Goal: Task Accomplishment & Management: Use online tool/utility

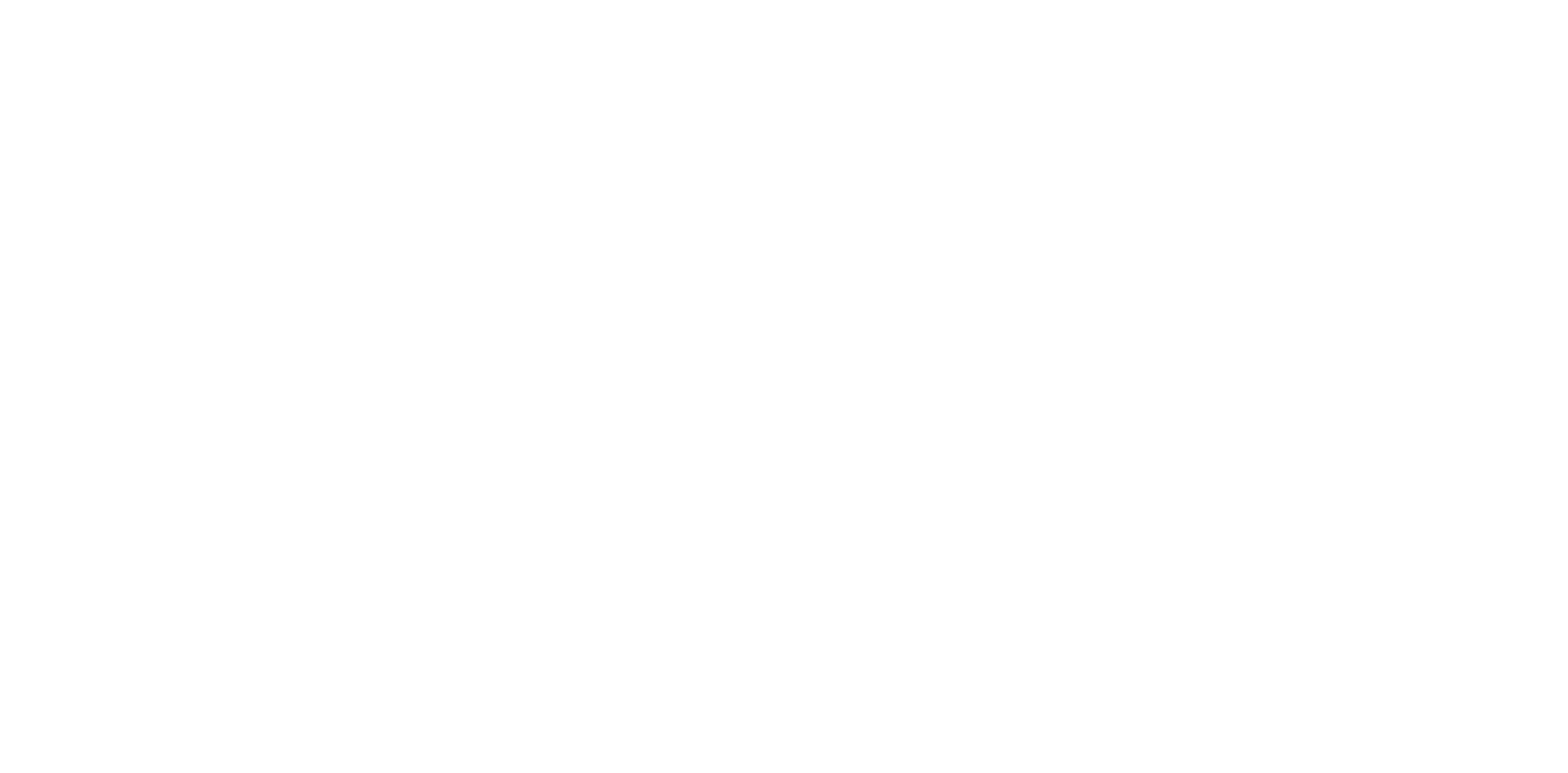
click at [1357, 0] on html at bounding box center [784, 0] width 1568 height 0
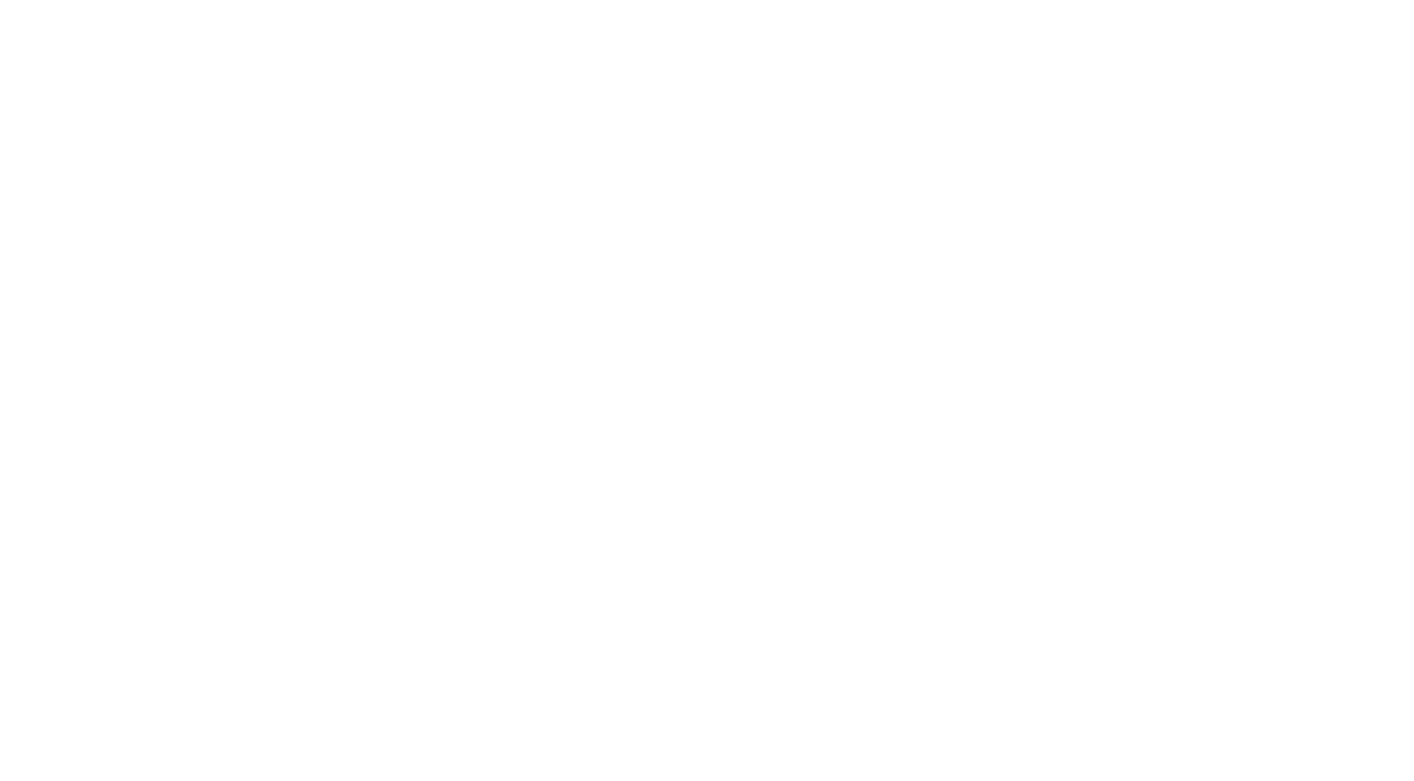
click at [1119, 0] on html at bounding box center [707, 0] width 1414 height 0
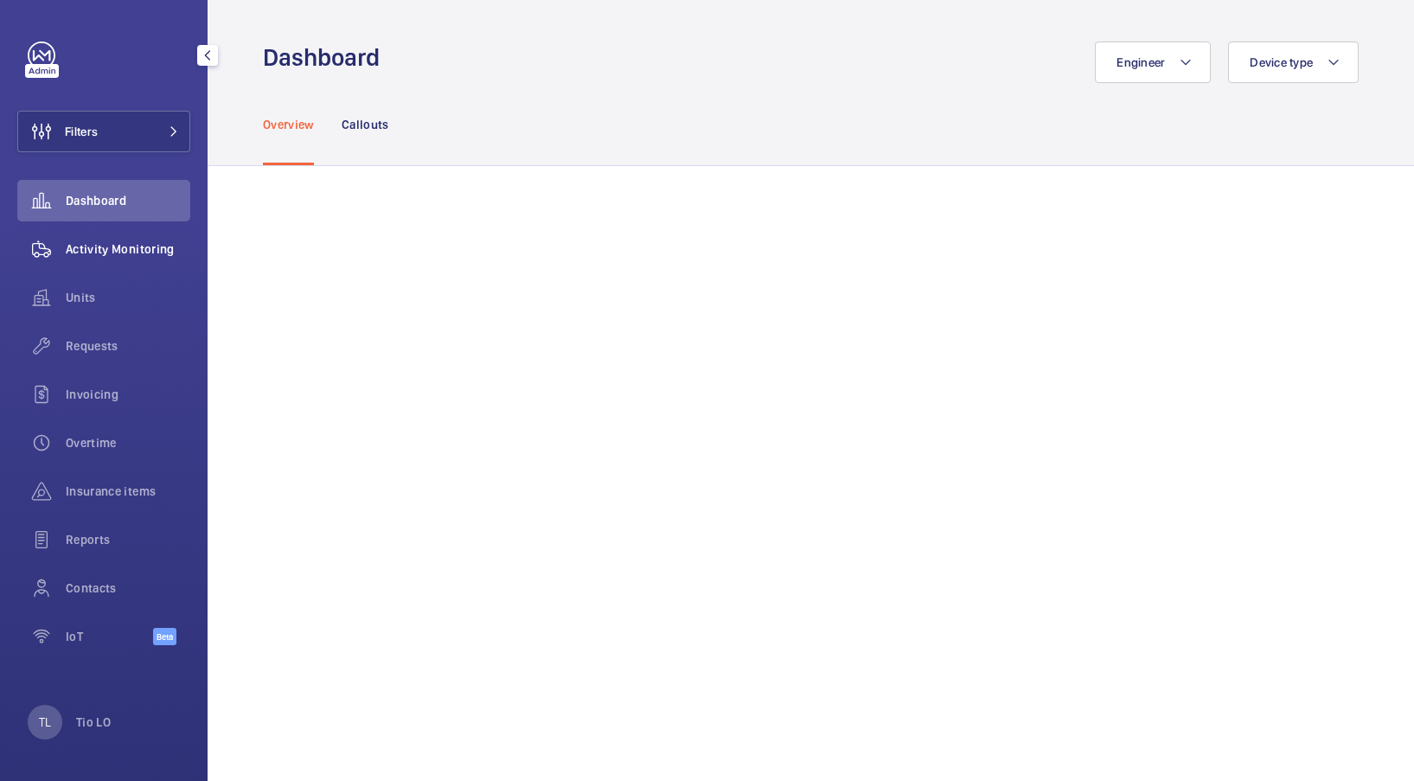
click at [102, 252] on span "Activity Monitoring" at bounding box center [128, 248] width 125 height 17
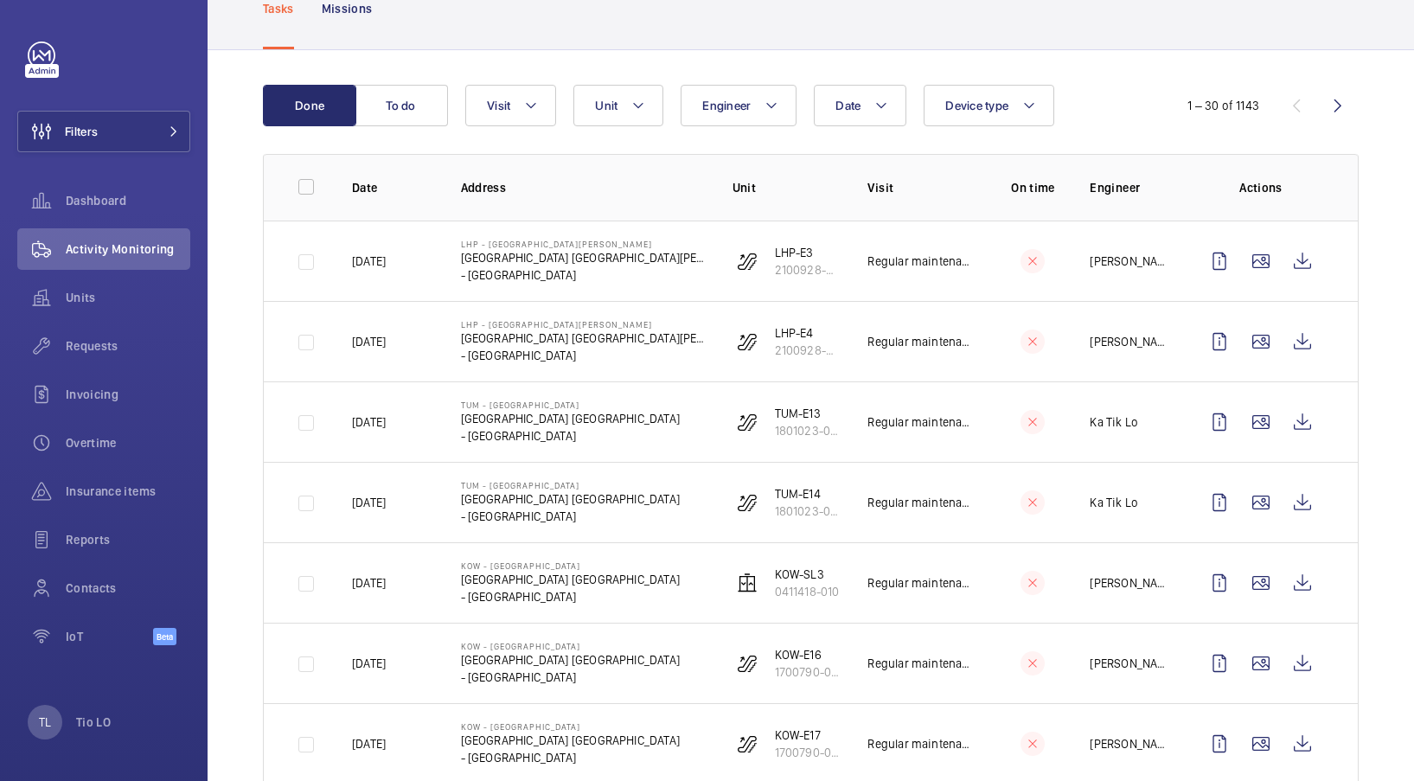
scroll to position [260, 0]
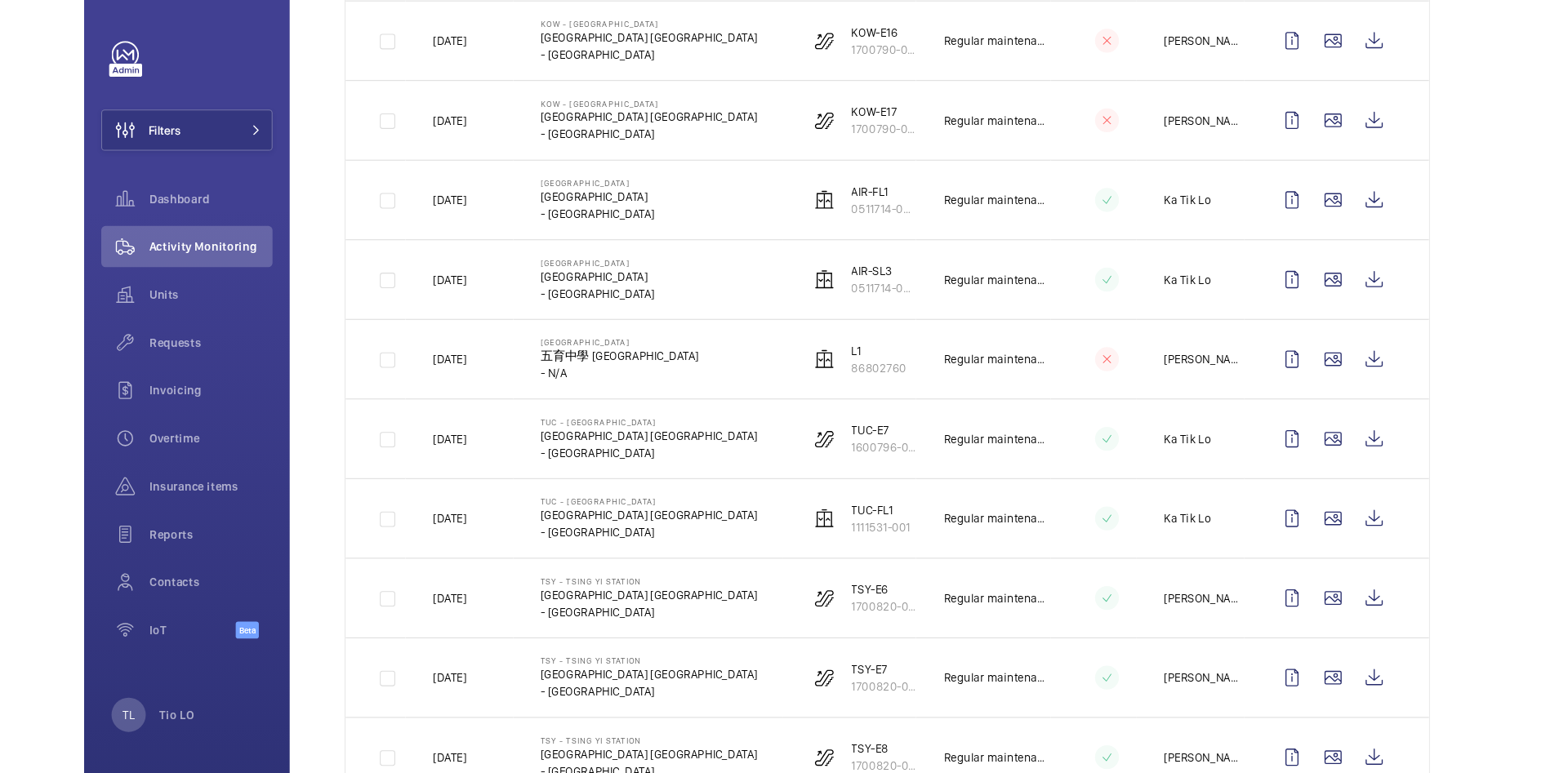
scroll to position [735, 0]
